Goal: Task Accomplishment & Management: Use online tool/utility

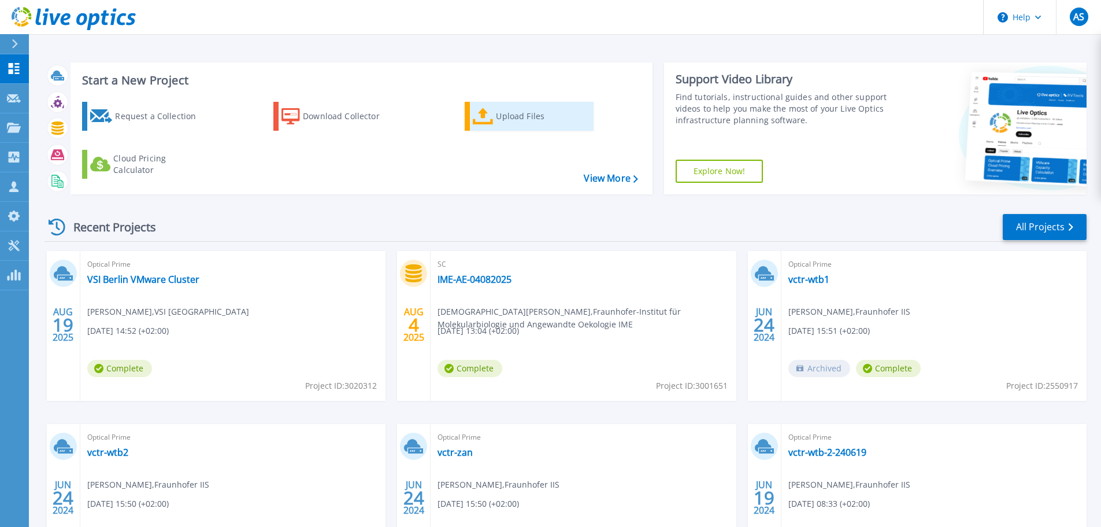
click at [515, 123] on div "Upload Files" at bounding box center [542, 116] width 92 height 23
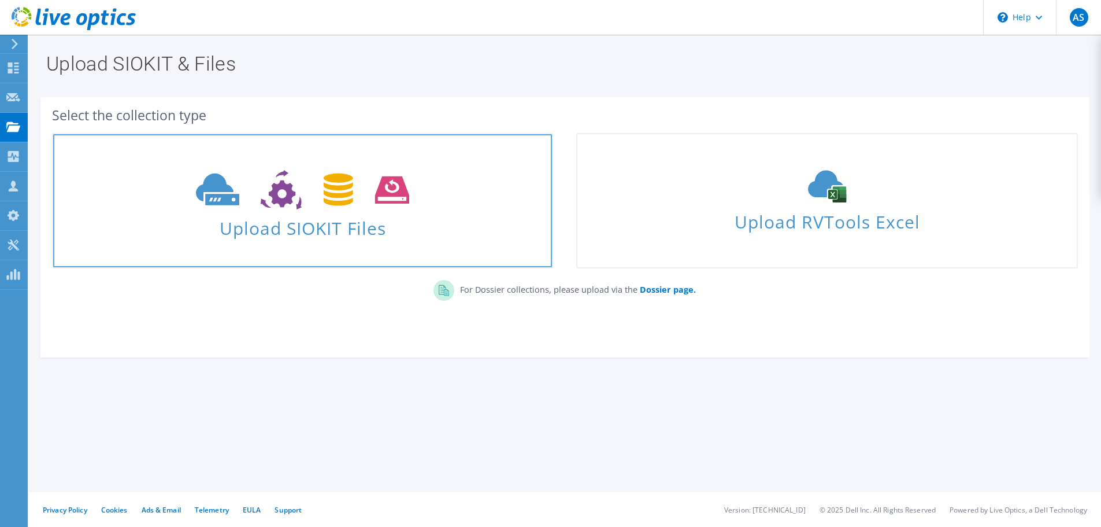
click at [294, 220] on span "Upload SIOKIT Files" at bounding box center [302, 224] width 499 height 25
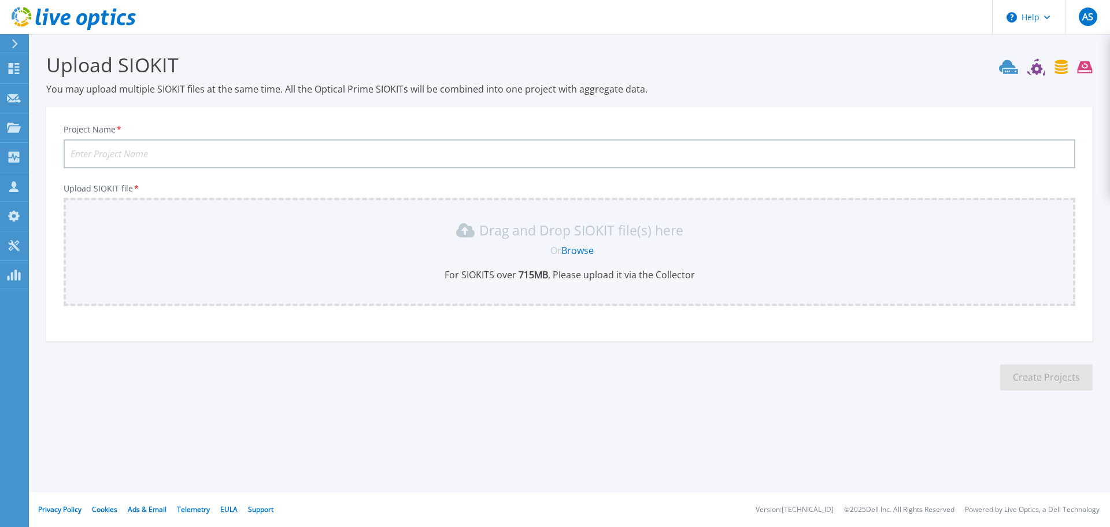
click at [144, 157] on input "Project Name *" at bounding box center [570, 153] width 1012 height 29
type input "senstadt"
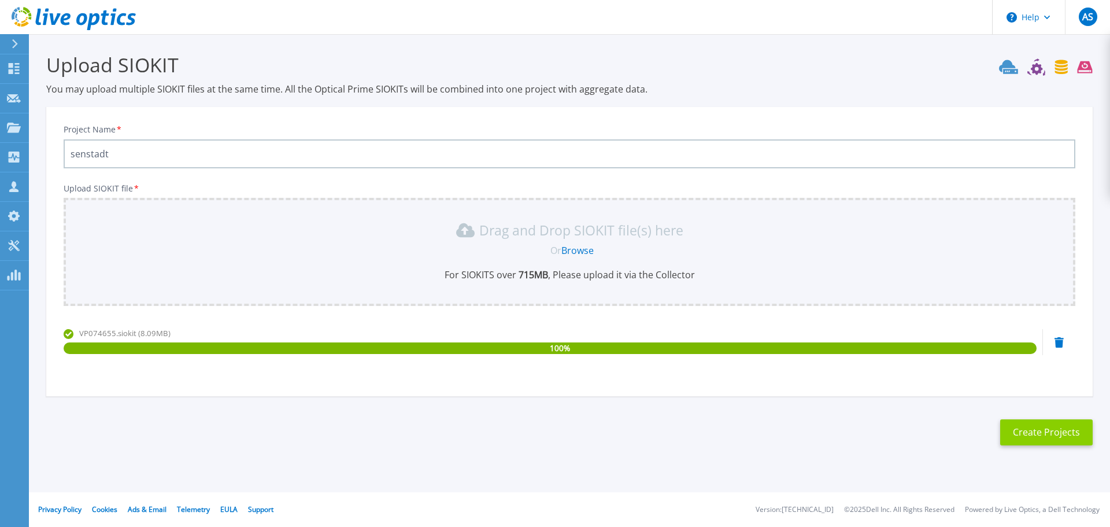
click at [1048, 436] on button "Create Projects" at bounding box center [1046, 432] width 92 height 26
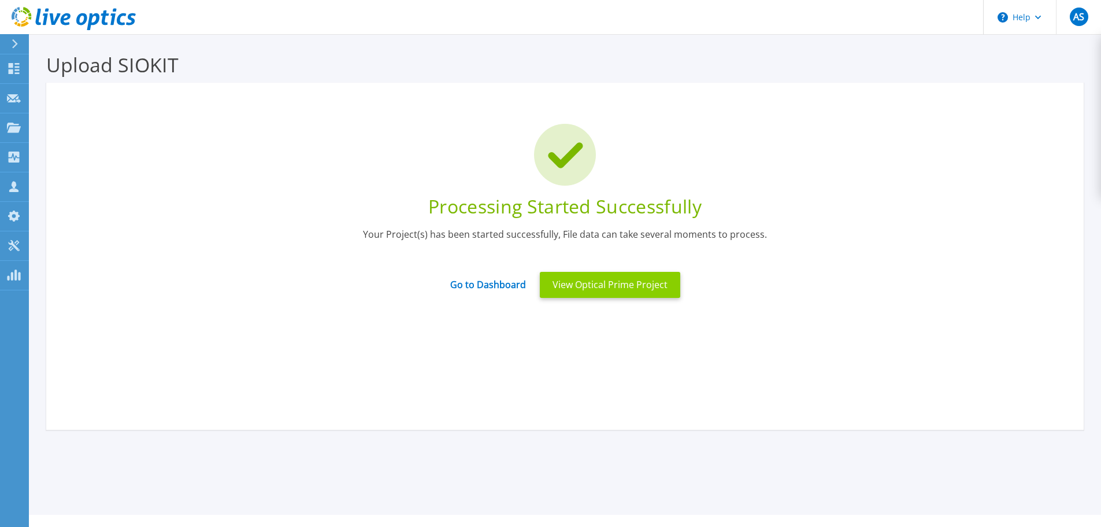
click at [618, 285] on button "View Optical Prime Project" at bounding box center [610, 285] width 140 height 26
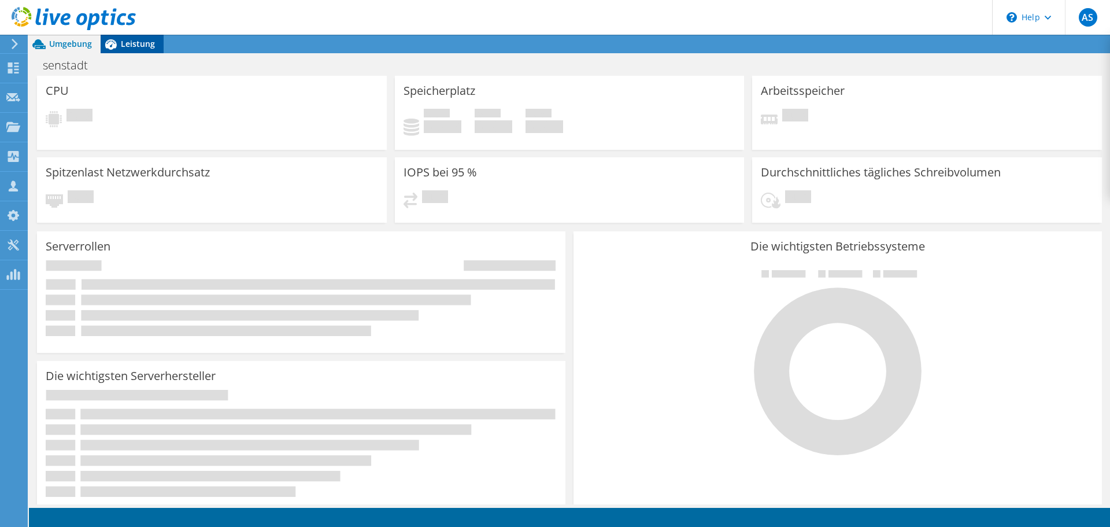
click at [123, 42] on span "Leistung" at bounding box center [138, 43] width 34 height 11
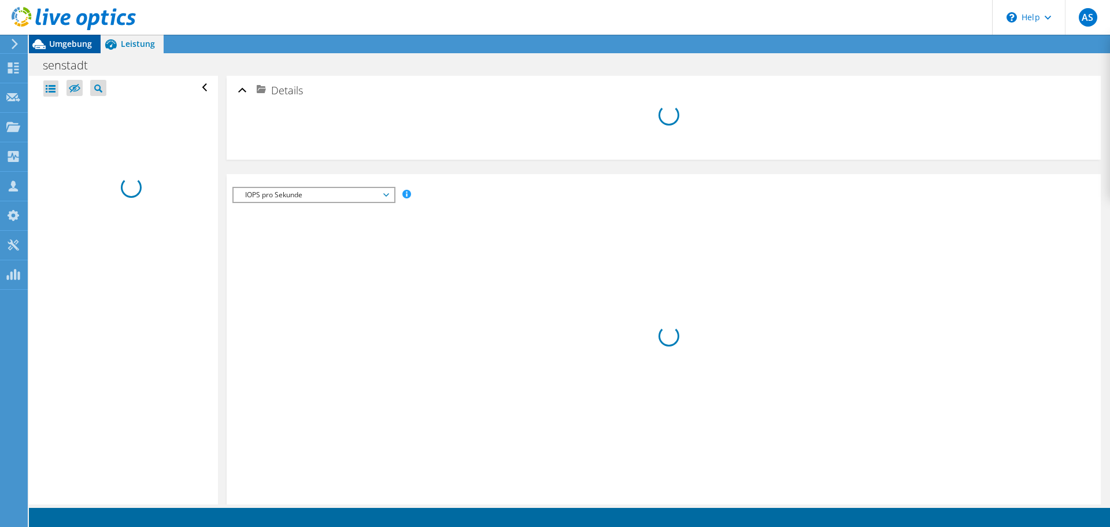
click at [61, 49] on div "Umgebung" at bounding box center [65, 44] width 72 height 18
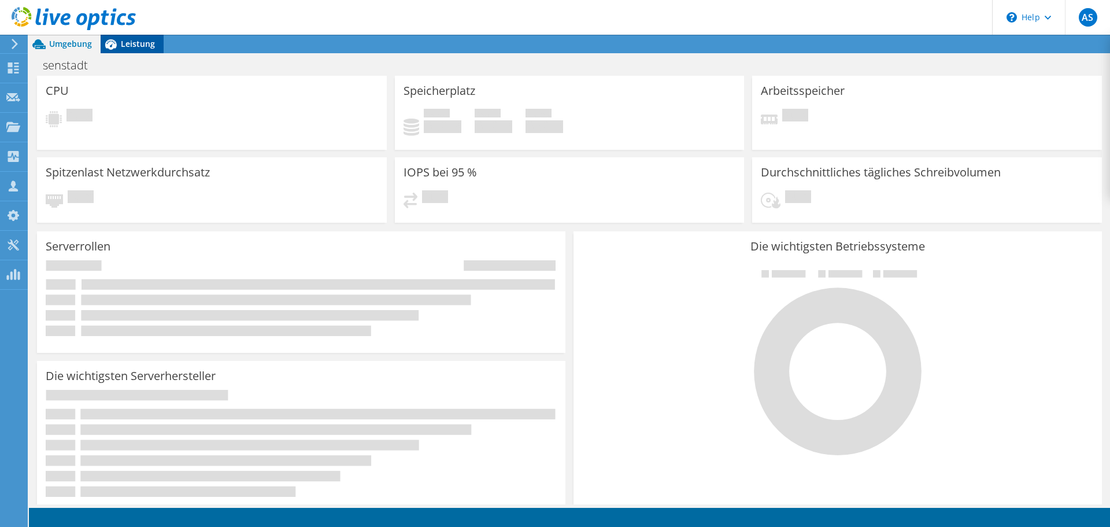
click at [142, 43] on span "Leistung" at bounding box center [138, 43] width 34 height 11
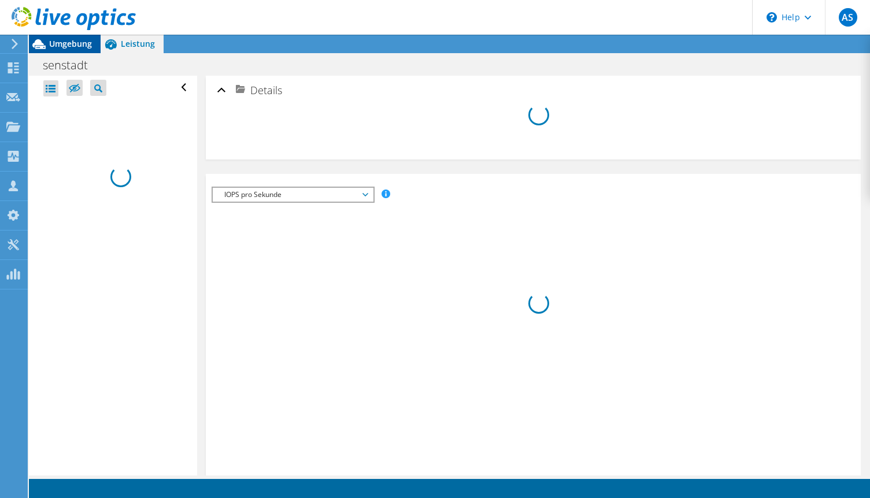
click at [68, 47] on span "Umgebung" at bounding box center [70, 43] width 43 height 11
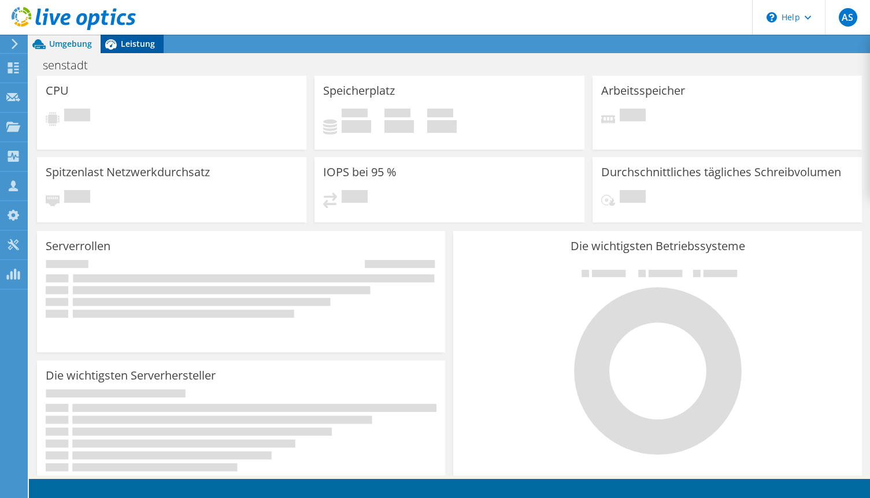
click at [139, 44] on span "Leistung" at bounding box center [138, 43] width 34 height 11
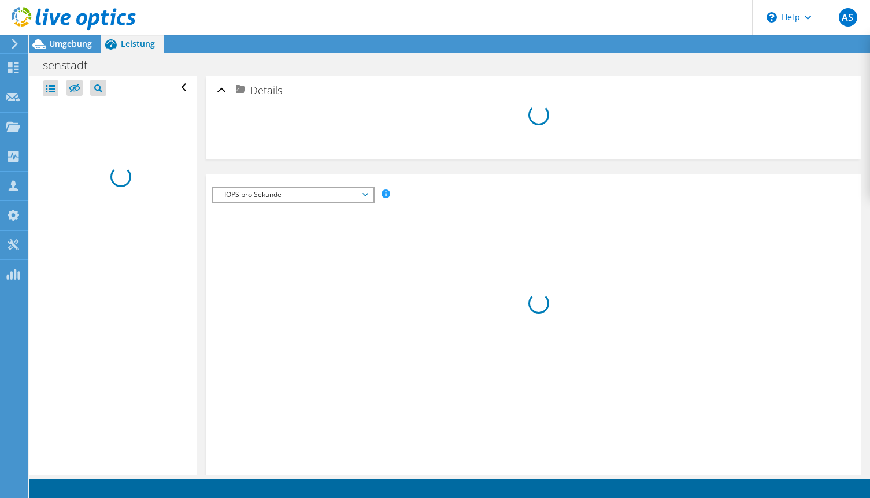
click at [326, 195] on span "IOPS pro Sekunde" at bounding box center [293, 195] width 149 height 14
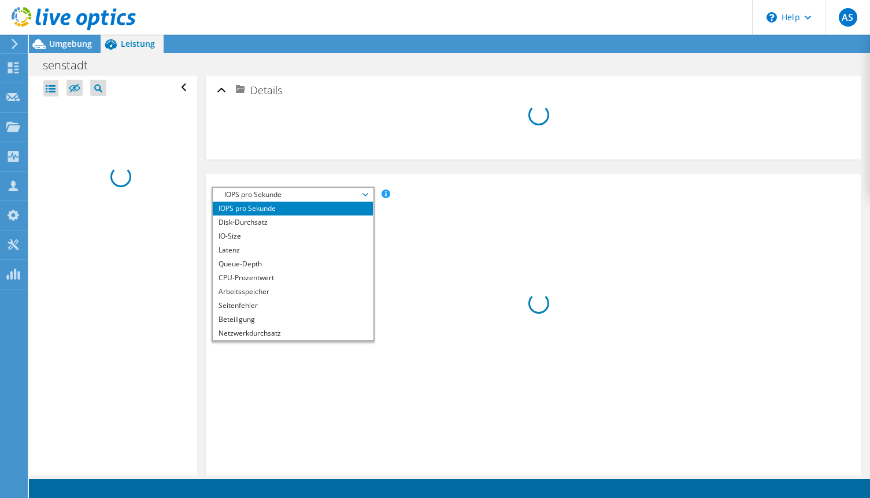
click at [326, 195] on span "IOPS pro Sekunde" at bounding box center [293, 195] width 149 height 14
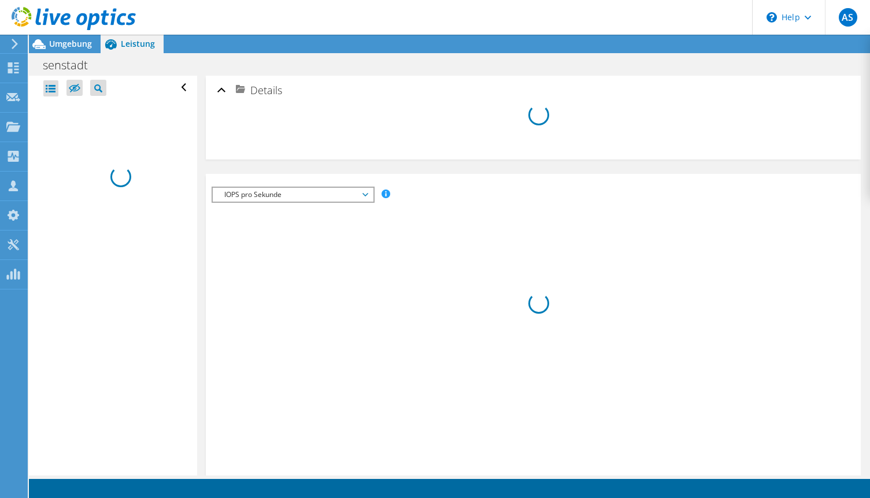
click at [601, 490] on section at bounding box center [449, 488] width 841 height 19
click at [73, 44] on span "Umgebung" at bounding box center [70, 43] width 43 height 11
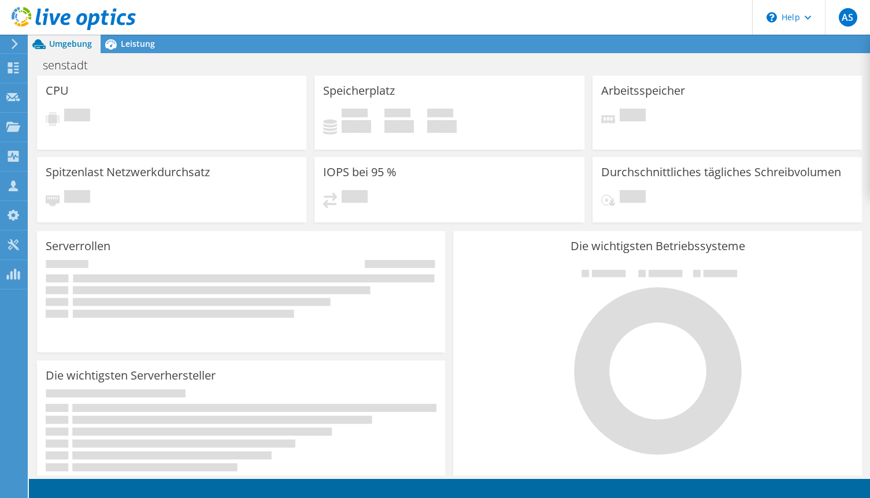
click at [17, 43] on use at bounding box center [15, 44] width 6 height 10
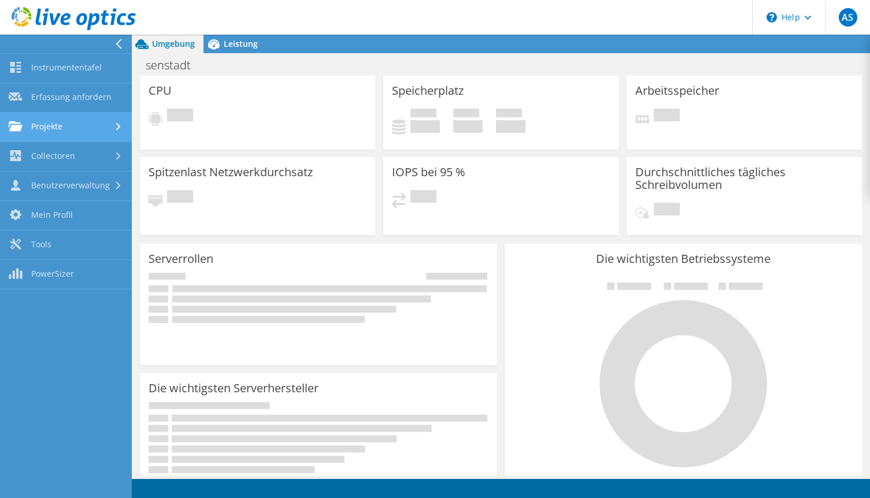
click at [72, 134] on link "Projekte" at bounding box center [66, 127] width 132 height 29
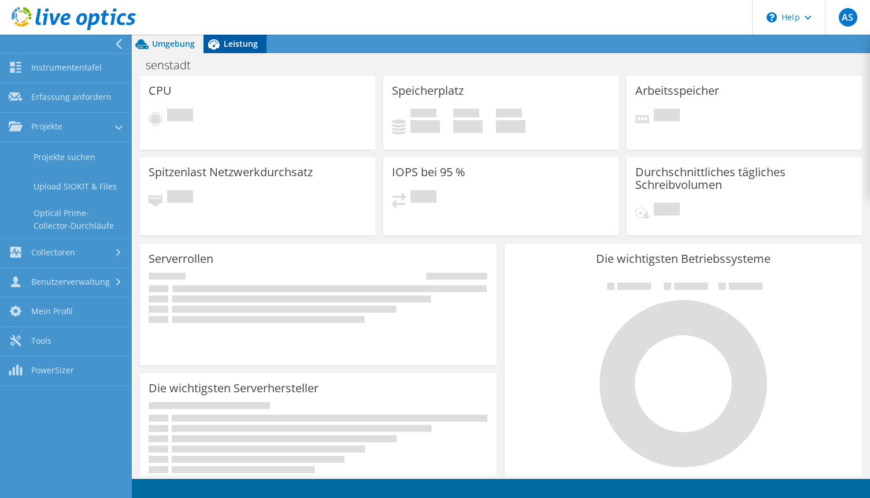
click at [249, 46] on span "Leistung" at bounding box center [241, 43] width 34 height 11
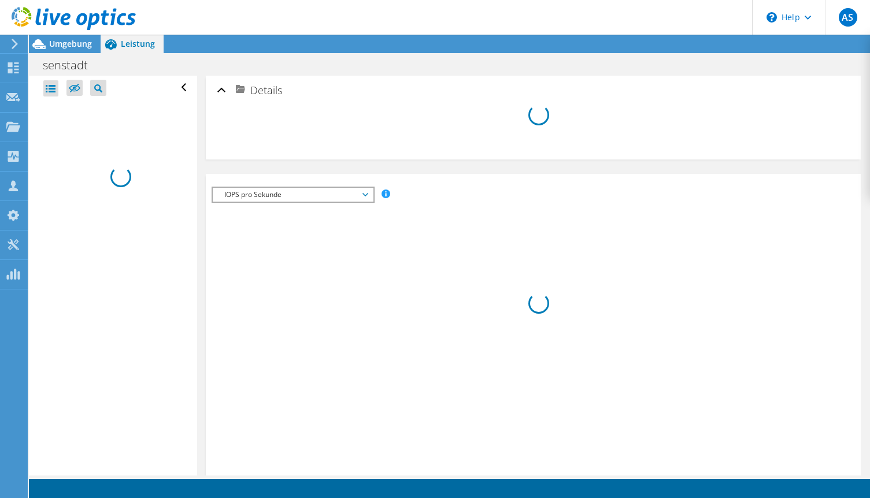
click at [77, 36] on div at bounding box center [68, 19] width 136 height 39
click at [78, 45] on span "Umgebung" at bounding box center [70, 43] width 43 height 11
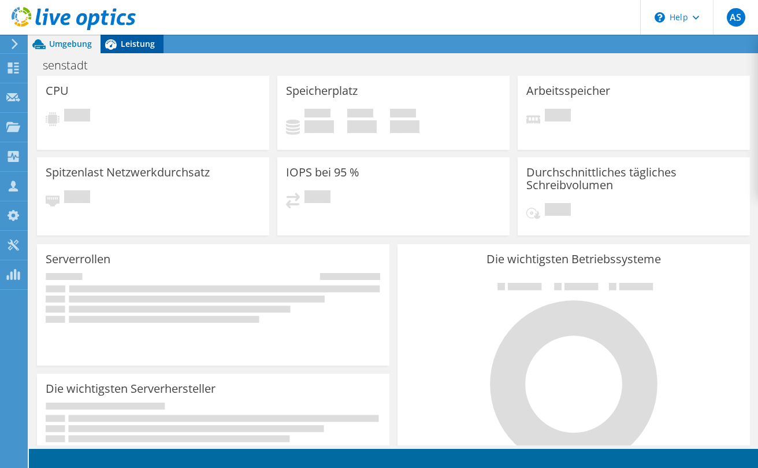
click at [133, 46] on span "Leistung" at bounding box center [138, 43] width 34 height 11
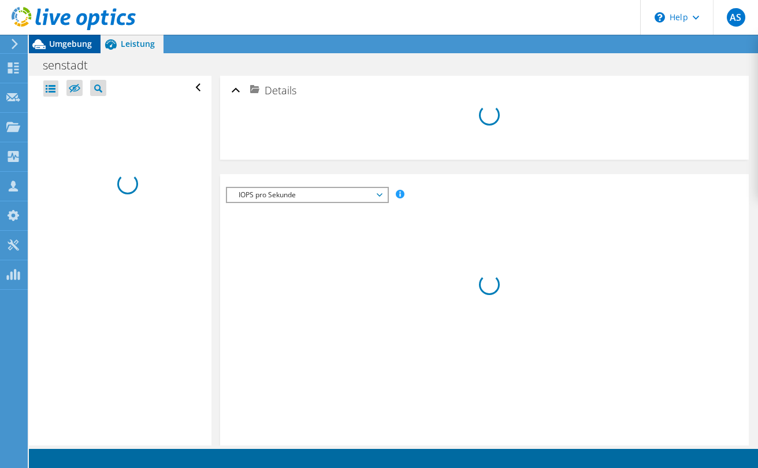
click at [74, 47] on span "Umgebung" at bounding box center [70, 43] width 43 height 11
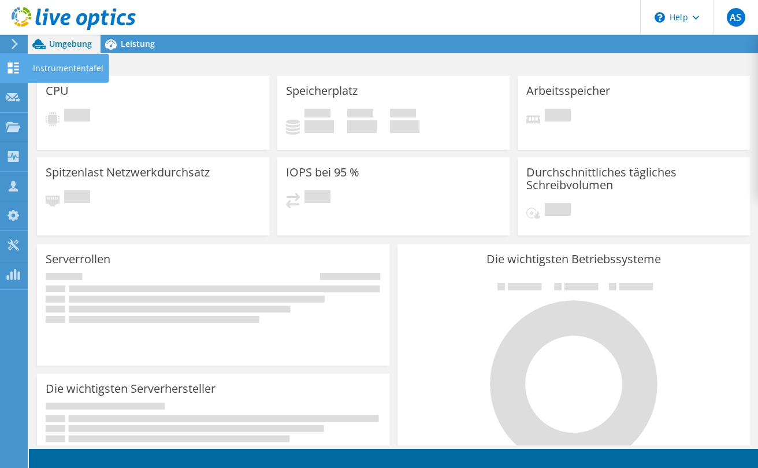
click at [13, 66] on icon at bounding box center [13, 67] width 14 height 11
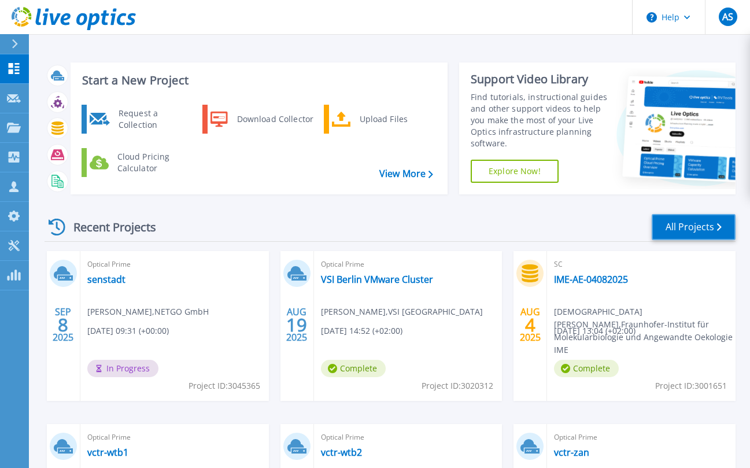
click at [682, 228] on link "All Projects" at bounding box center [693, 227] width 84 height 26
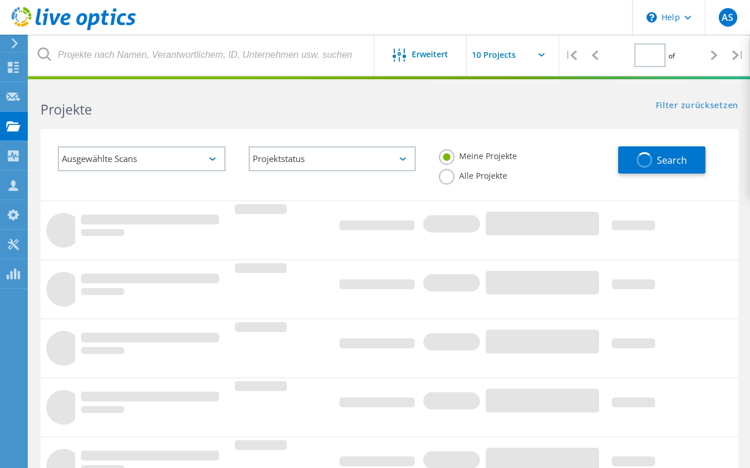
type input "1"
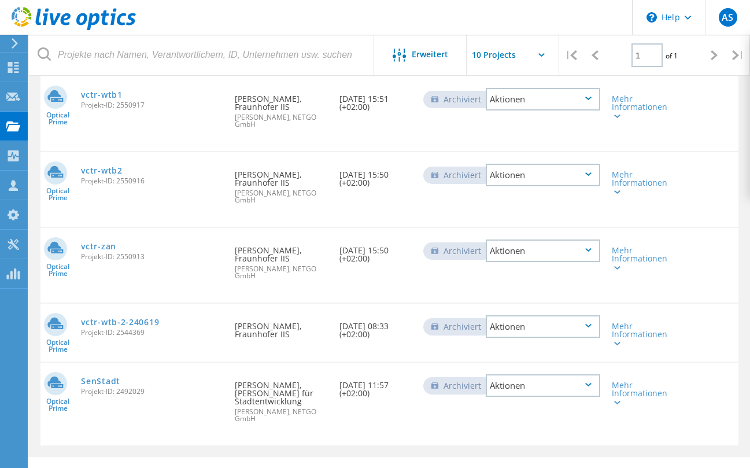
scroll to position [401, 0]
click at [94, 376] on link "SenStadt" at bounding box center [100, 380] width 39 height 8
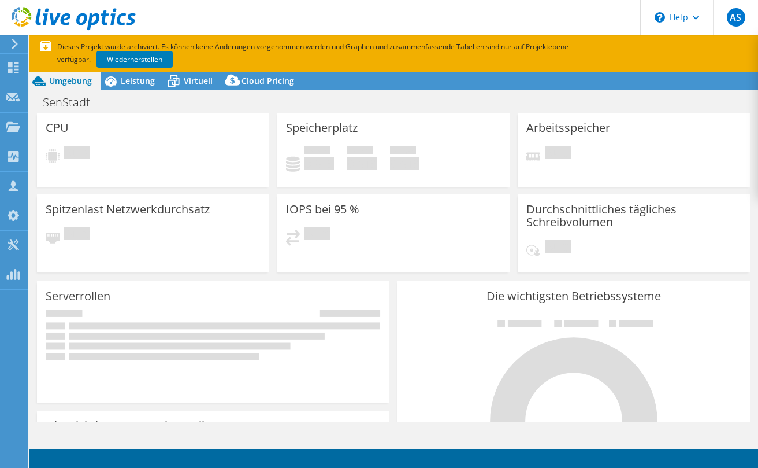
select select "EUFrankfurt"
select select "EUR"
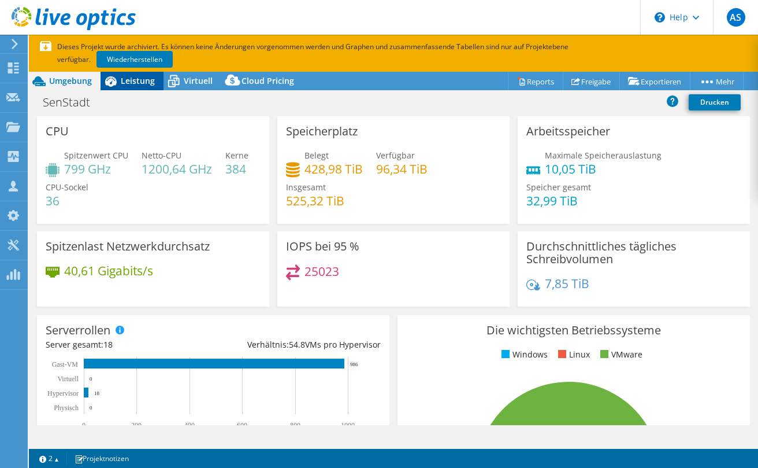
click at [136, 79] on span "Leistung" at bounding box center [138, 80] width 34 height 11
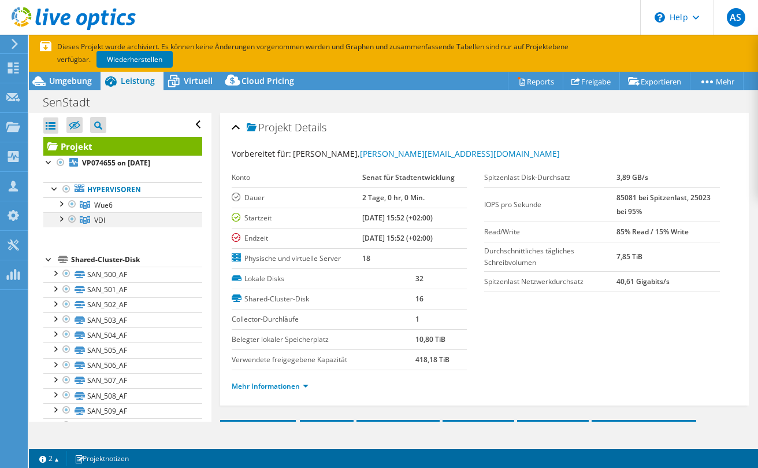
click at [64, 220] on div at bounding box center [61, 218] width 12 height 12
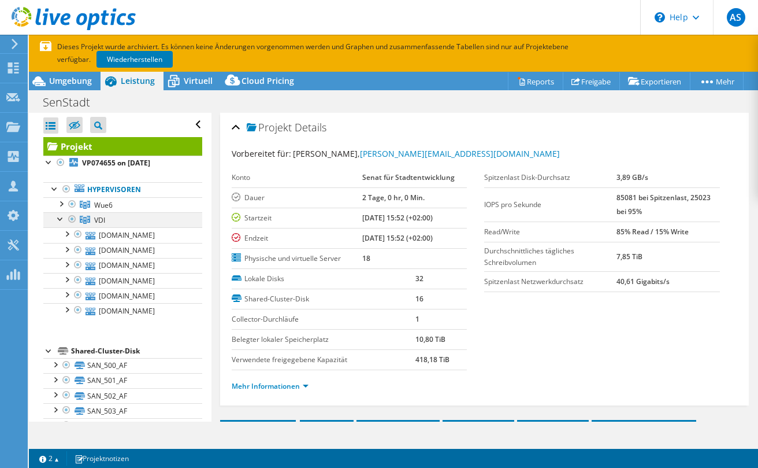
click at [64, 219] on div at bounding box center [61, 218] width 12 height 12
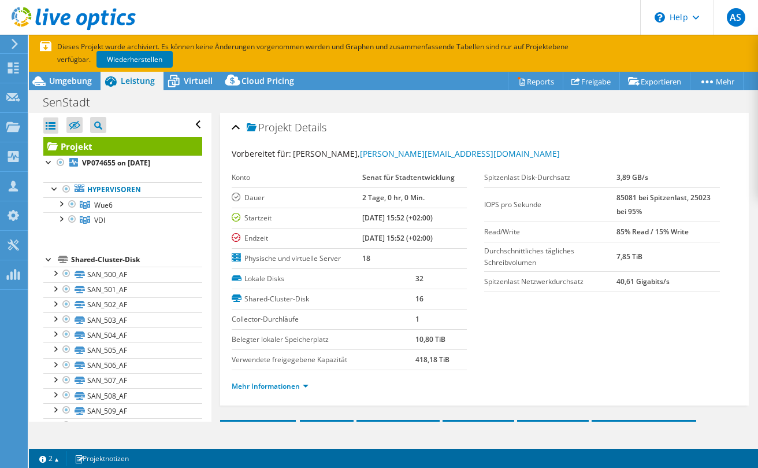
click at [51, 261] on div at bounding box center [49, 259] width 12 height 12
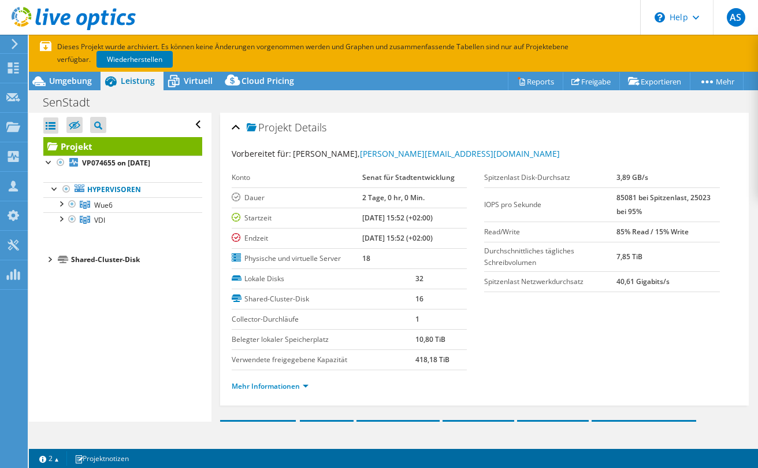
click at [51, 261] on div at bounding box center [49, 259] width 12 height 12
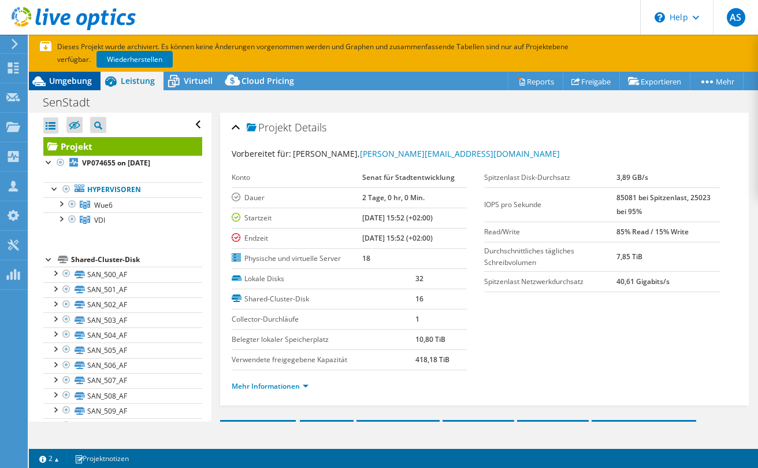
click at [72, 82] on span "Umgebung" at bounding box center [70, 80] width 43 height 11
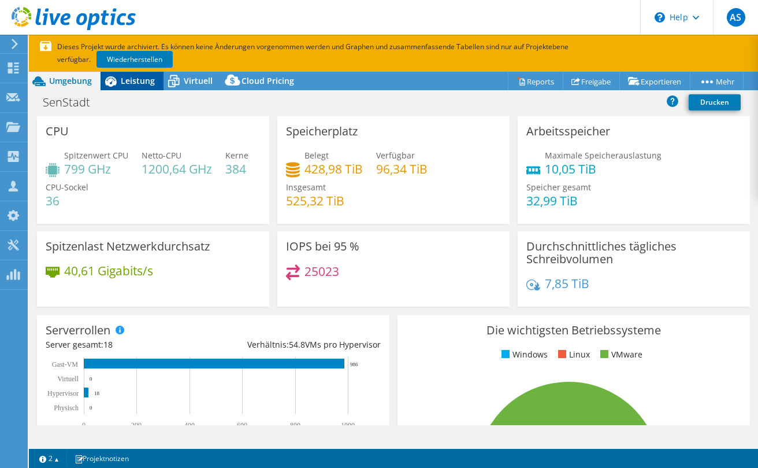
click at [129, 82] on span "Leistung" at bounding box center [138, 80] width 34 height 11
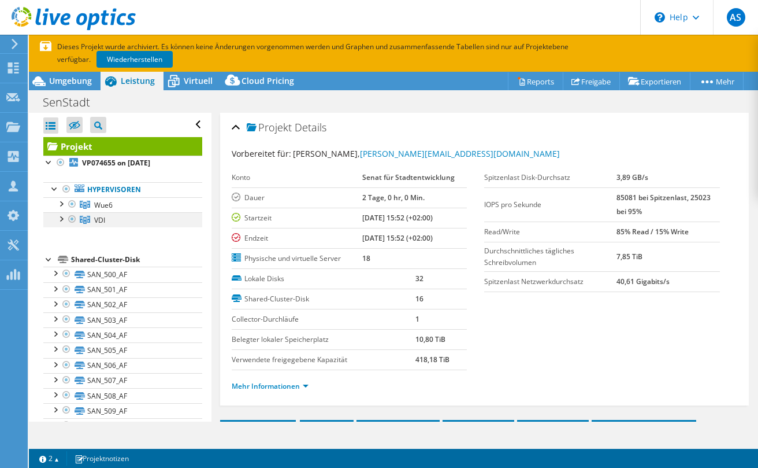
click at [62, 218] on div at bounding box center [61, 218] width 12 height 12
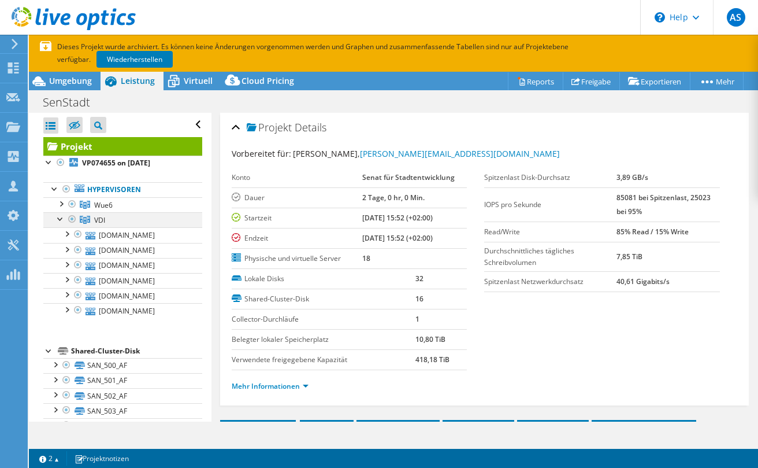
click at [62, 218] on div at bounding box center [61, 218] width 12 height 12
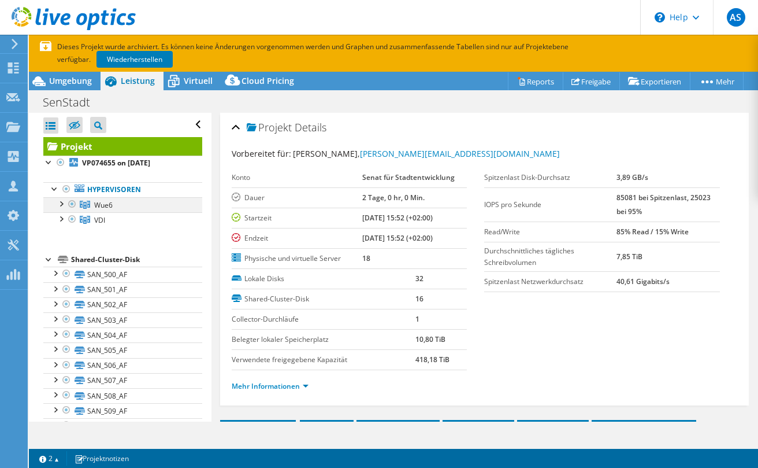
click at [62, 203] on div at bounding box center [61, 203] width 12 height 12
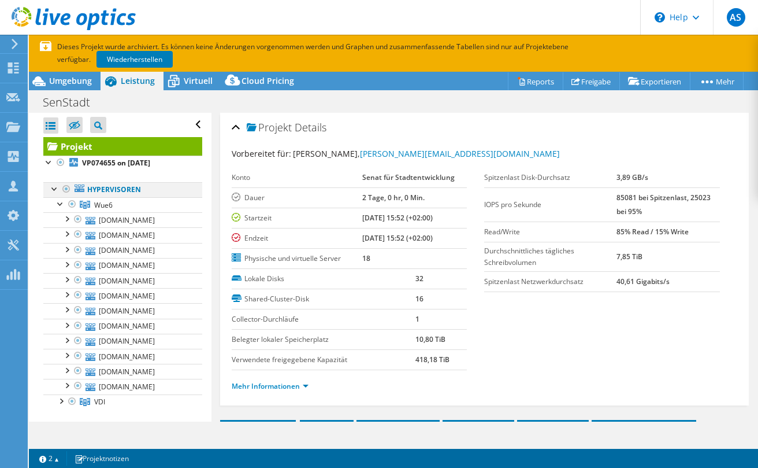
click at [55, 190] on div at bounding box center [55, 188] width 12 height 12
